Goal: Task Accomplishment & Management: Complete application form

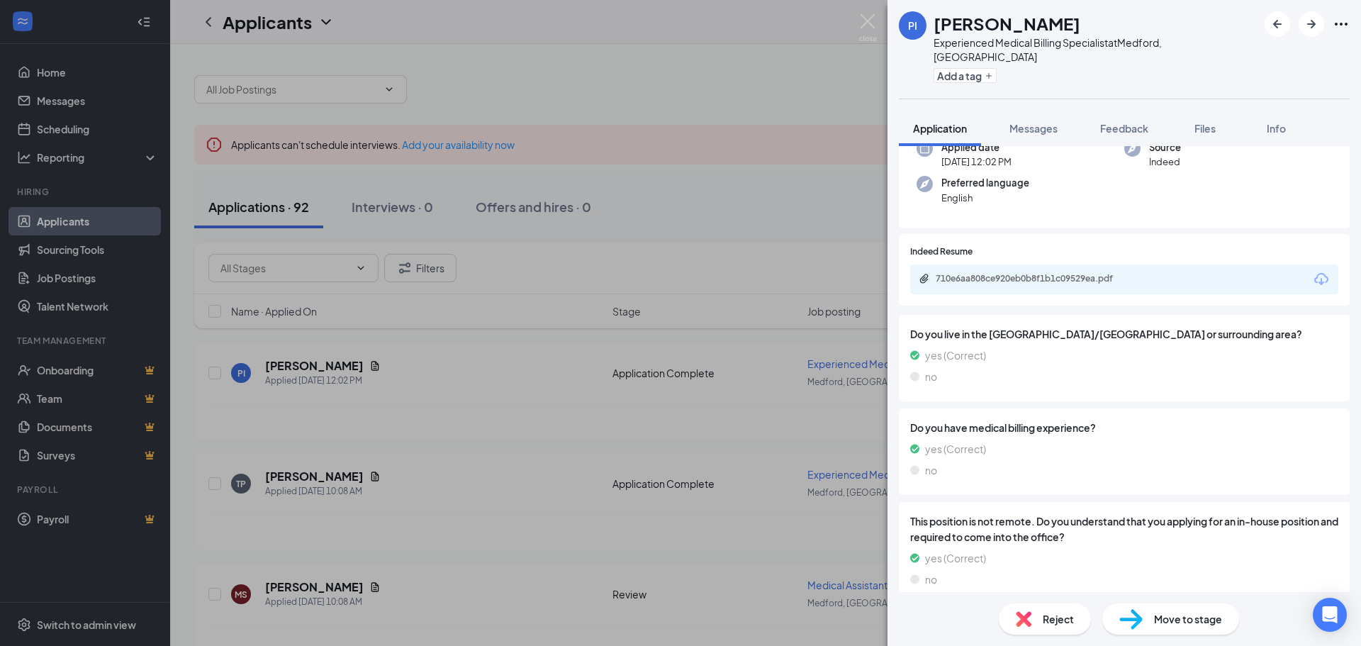
scroll to position [122, 0]
click at [1058, 271] on div "710e6aa808ce920eb0b8f1b1c09529ea.pdf" at bounding box center [1034, 276] width 198 height 11
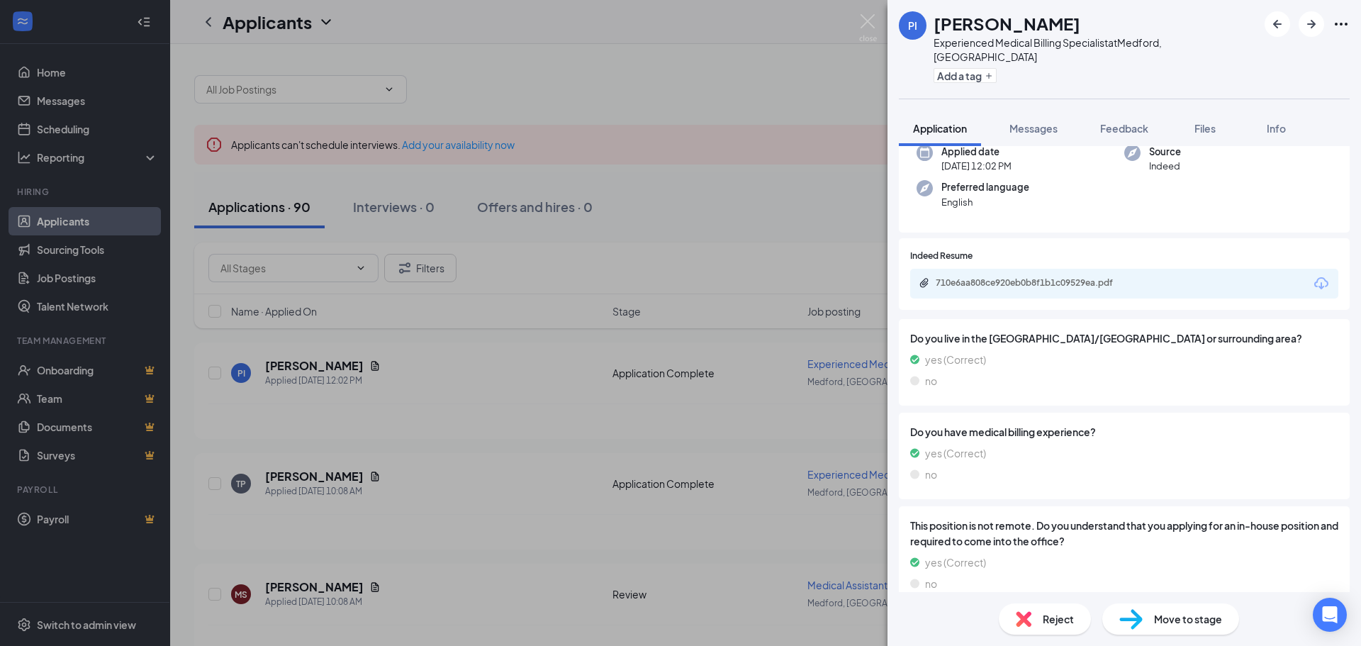
click at [1061, 621] on span "Reject" at bounding box center [1057, 619] width 31 height 16
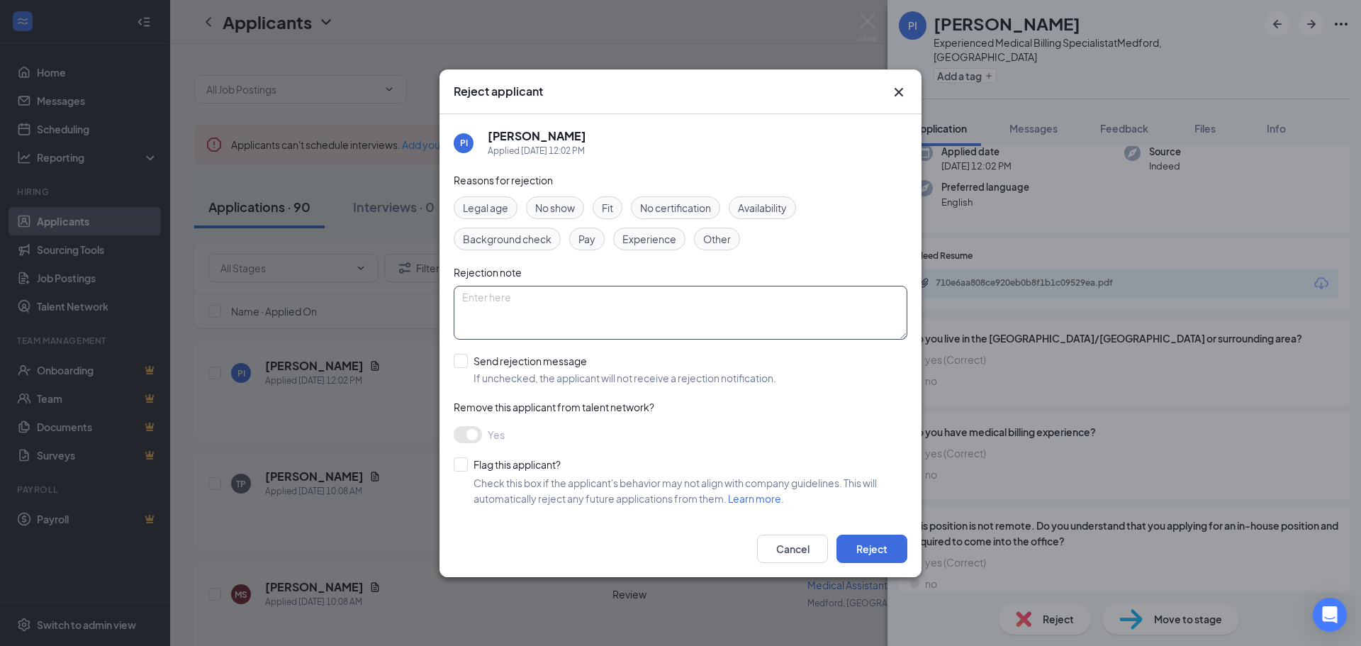
drag, startPoint x: 531, startPoint y: 300, endPoint x: 545, endPoint y: 299, distance: 13.5
click at [531, 300] on textarea at bounding box center [681, 313] width 454 height 54
click at [480, 298] on textarea "Lies on answered" at bounding box center [681, 313] width 454 height 54
click at [586, 291] on textarea "Lied on answered" at bounding box center [681, 313] width 454 height 54
type textarea "Lied on answers, does not live in the area."
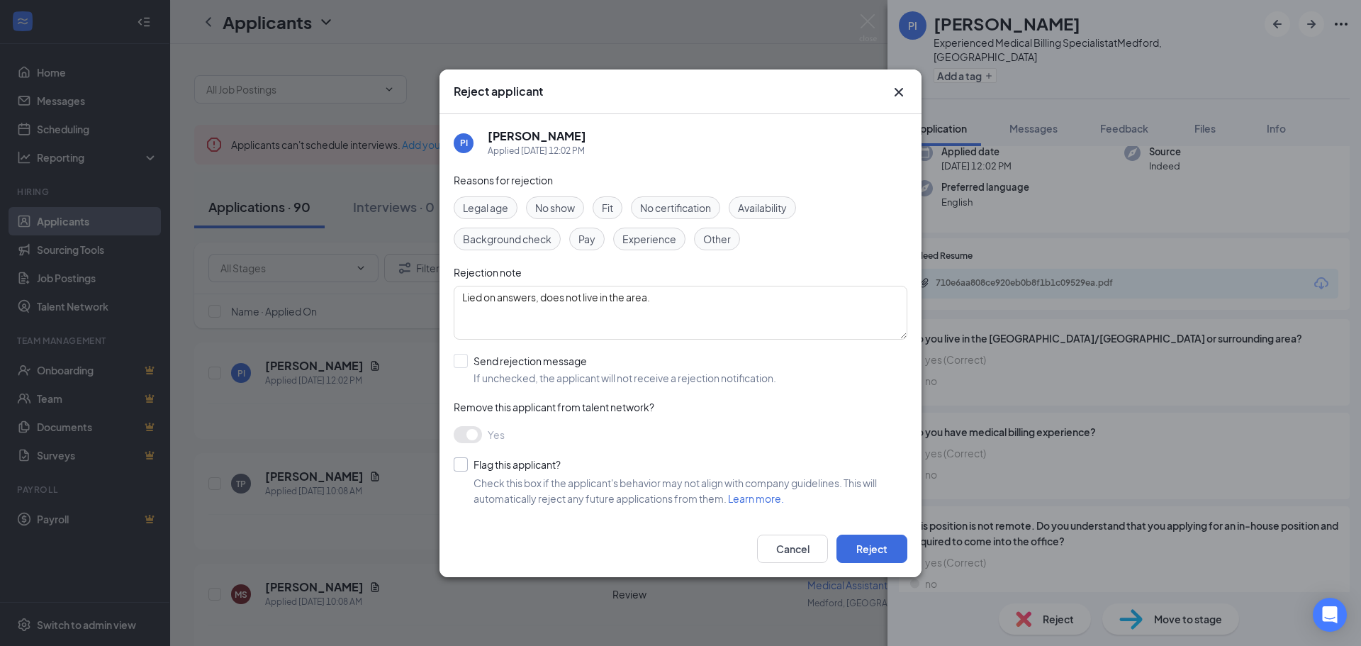
click at [464, 468] on input "Flag this applicant?" at bounding box center [507, 464] width 107 height 14
checkbox input "true"
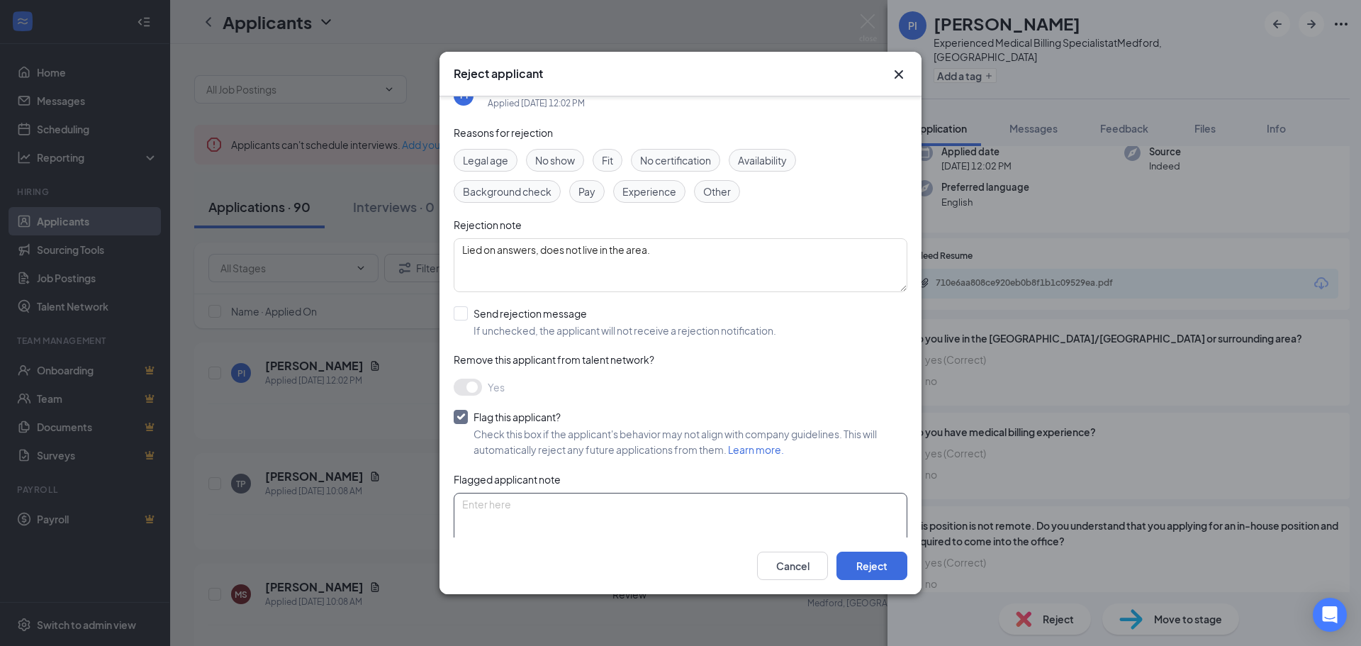
scroll to position [53, 0]
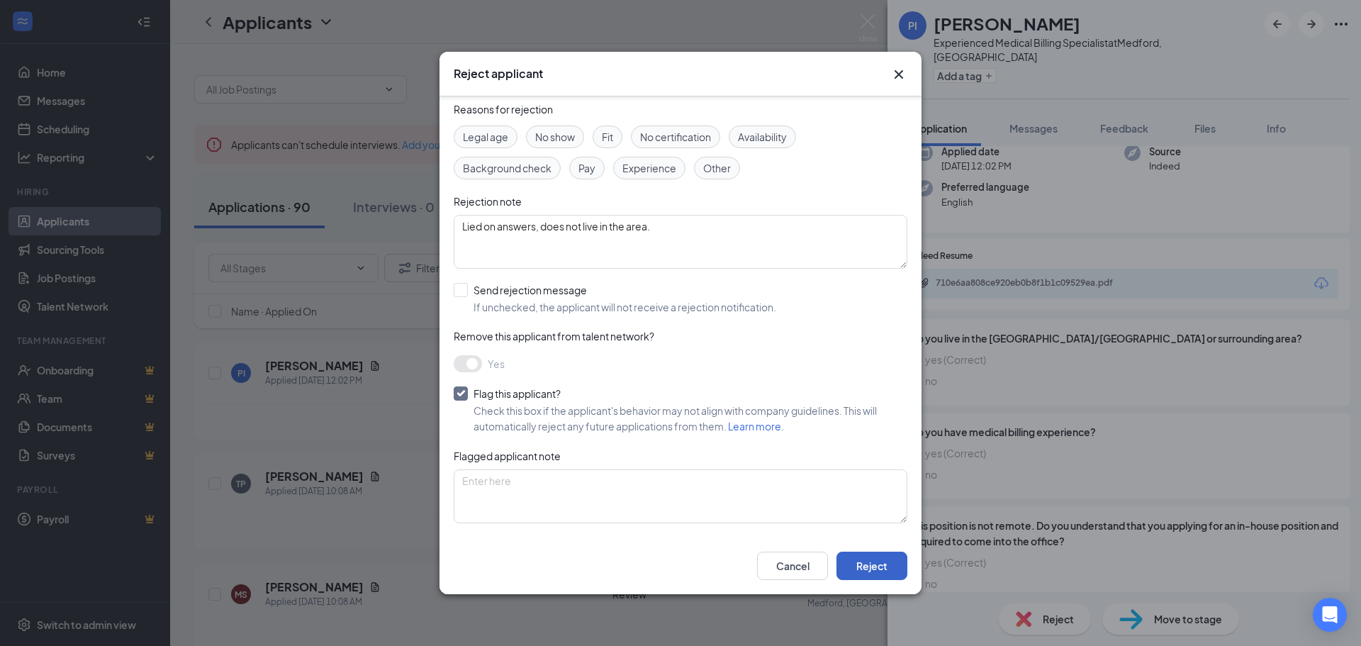
click at [877, 570] on button "Reject" at bounding box center [871, 565] width 71 height 28
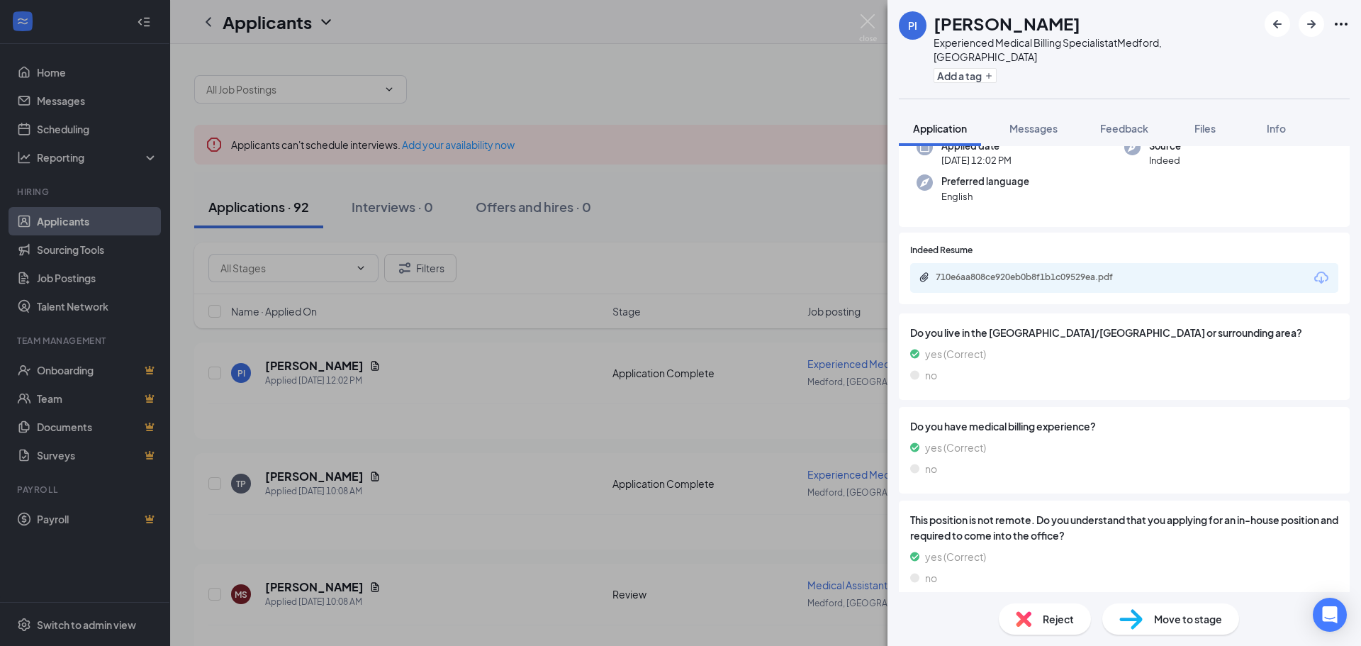
click at [1047, 619] on span "Reject" at bounding box center [1057, 619] width 31 height 16
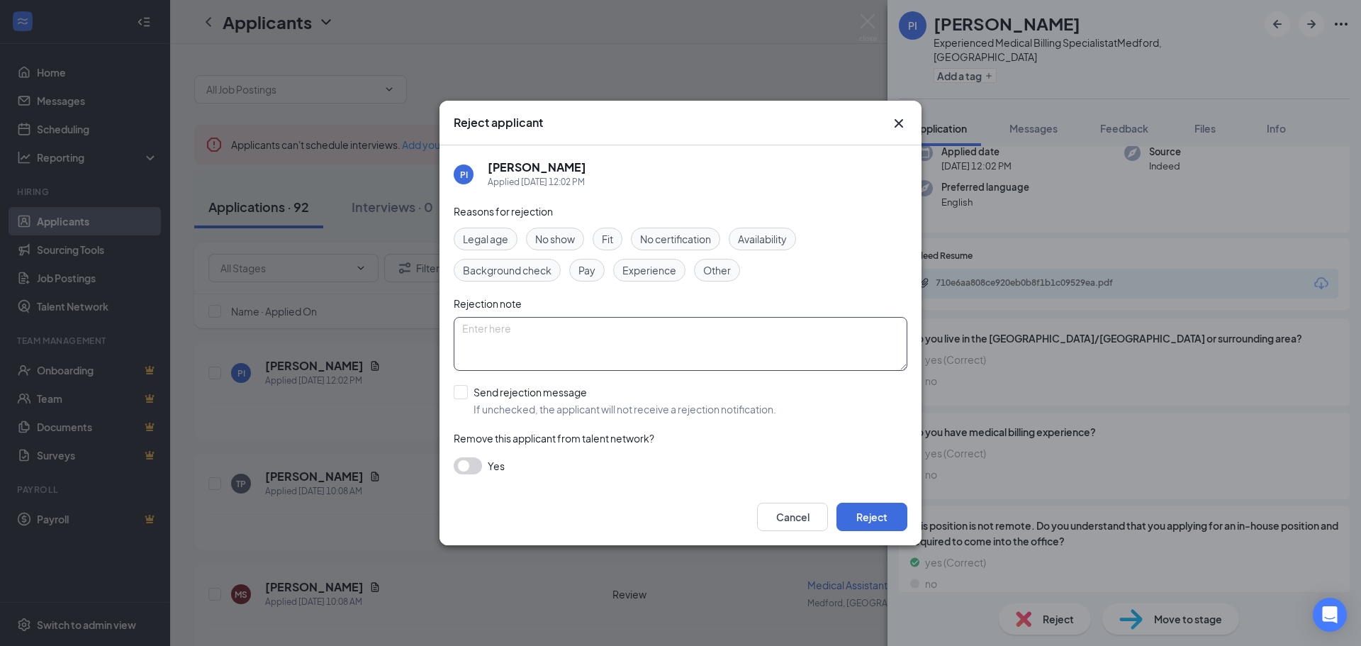
click at [573, 334] on textarea at bounding box center [681, 344] width 454 height 54
type textarea "Hung up on me, I think she lied about the questions she answered."
click at [724, 269] on span "Other" at bounding box center [717, 270] width 28 height 16
click at [473, 464] on button "button" at bounding box center [468, 465] width 28 height 17
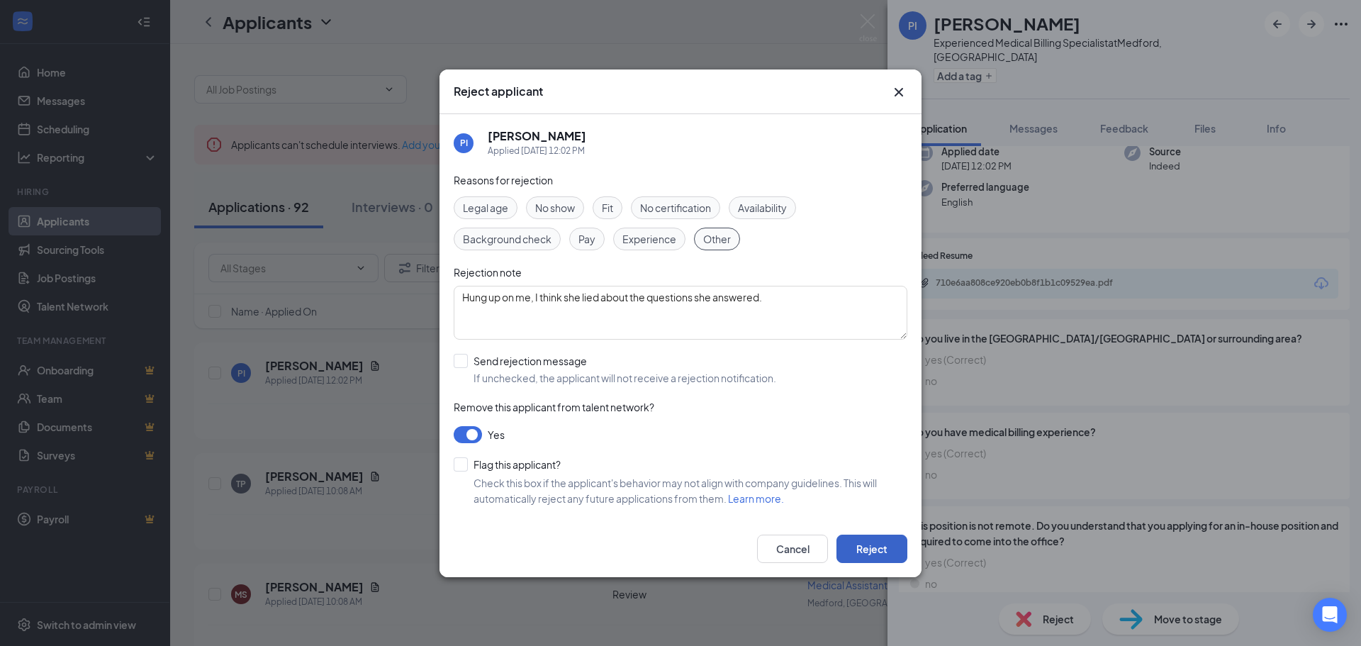
click at [883, 548] on button "Reject" at bounding box center [871, 548] width 71 height 28
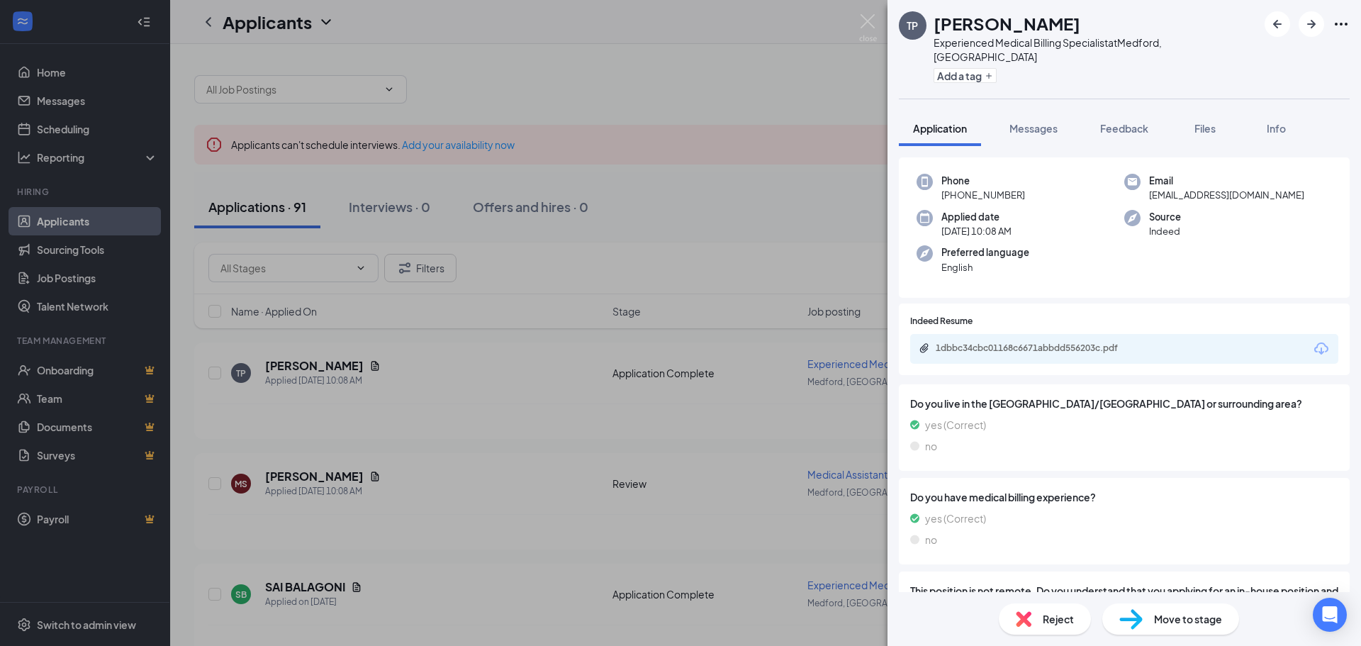
scroll to position [122, 0]
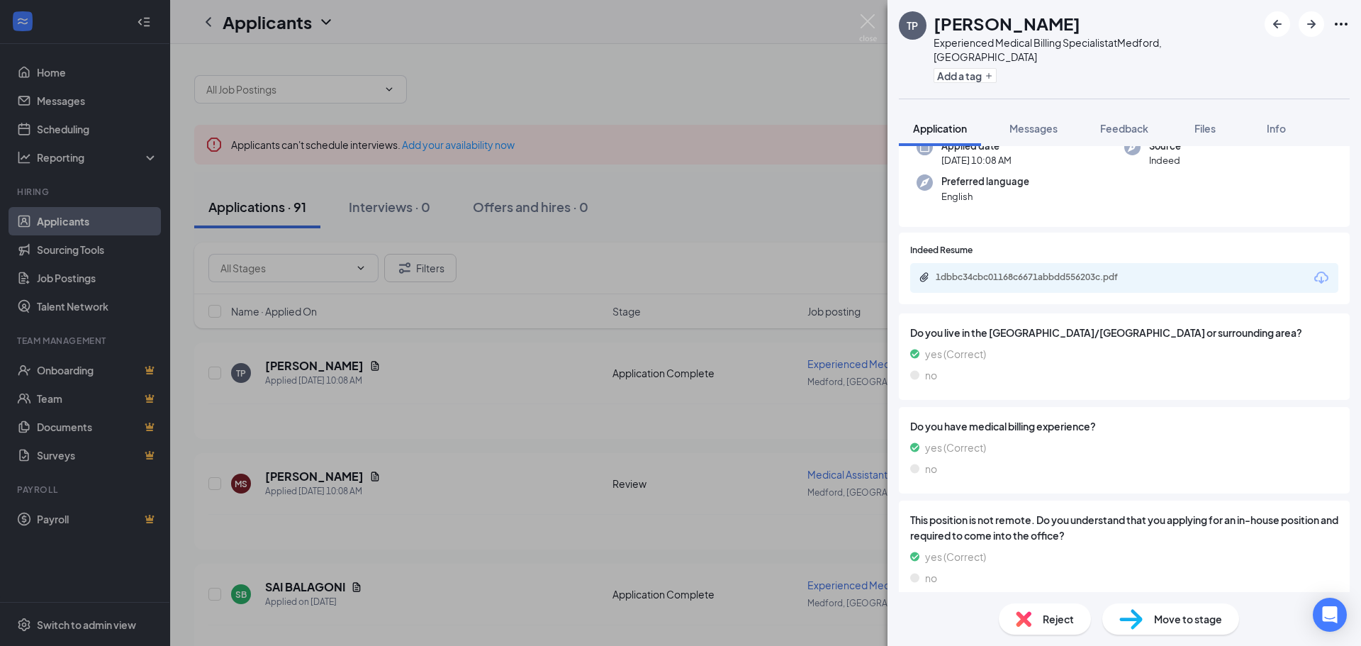
click at [1064, 621] on span "Reject" at bounding box center [1057, 619] width 31 height 16
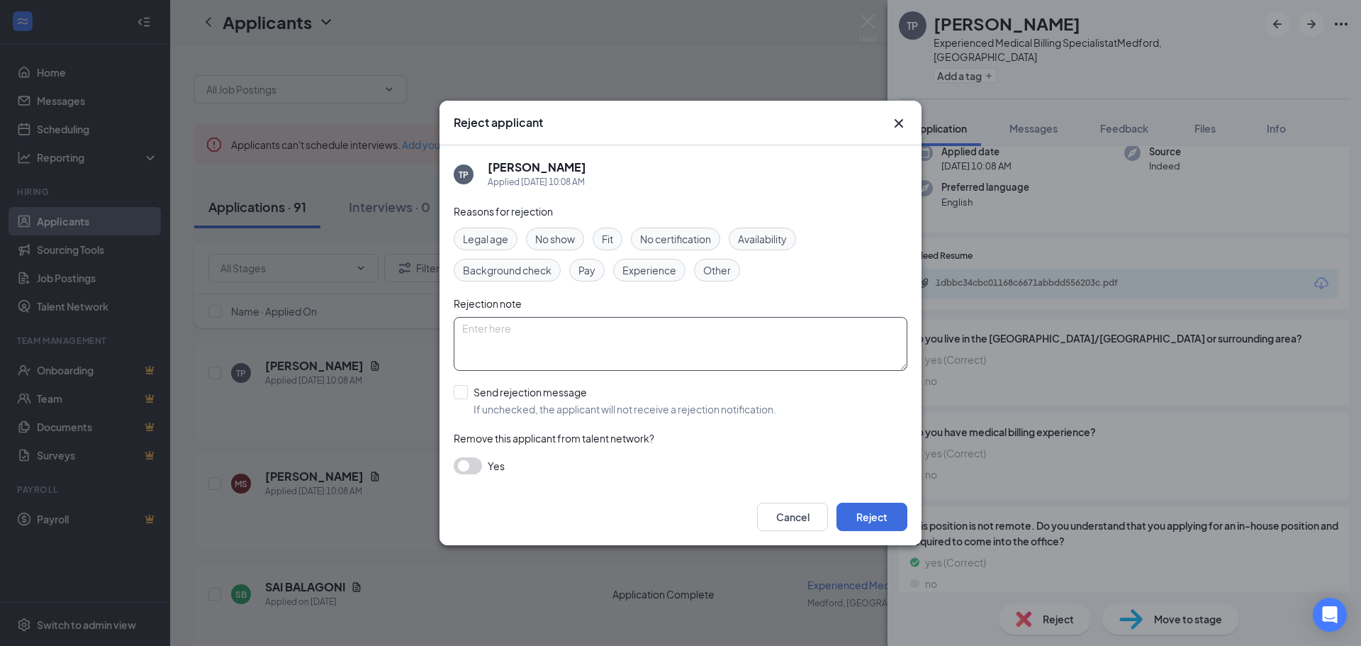
click at [565, 325] on textarea at bounding box center [681, 344] width 454 height 54
type textarea "Lied about living here."
click at [479, 466] on button "button" at bounding box center [468, 465] width 28 height 17
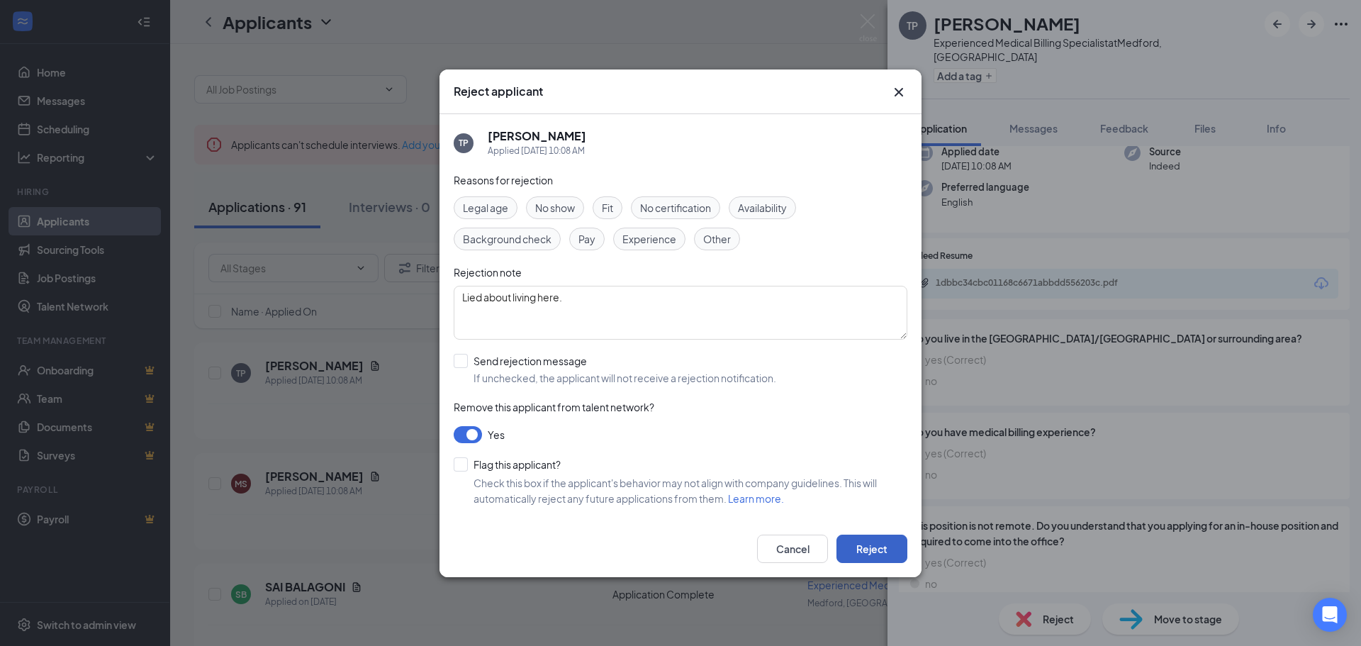
click at [882, 551] on button "Reject" at bounding box center [871, 548] width 71 height 28
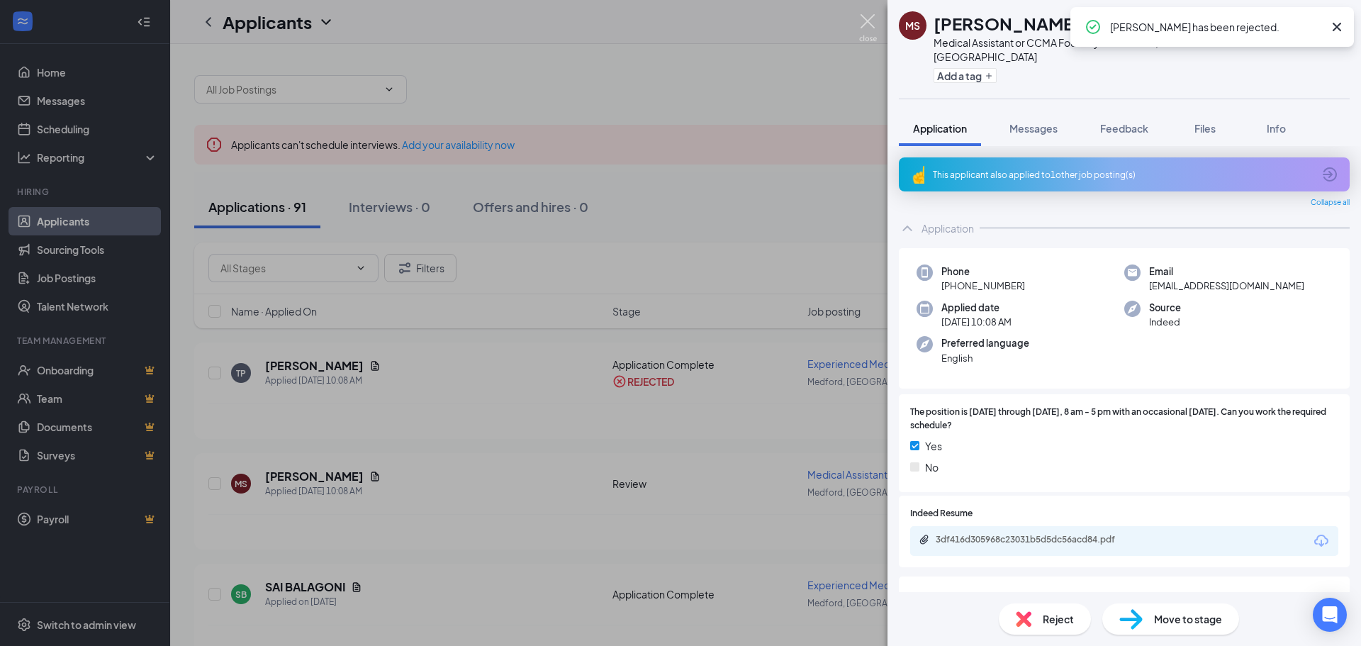
click at [872, 21] on img at bounding box center [868, 28] width 18 height 28
